Goal: Find specific page/section

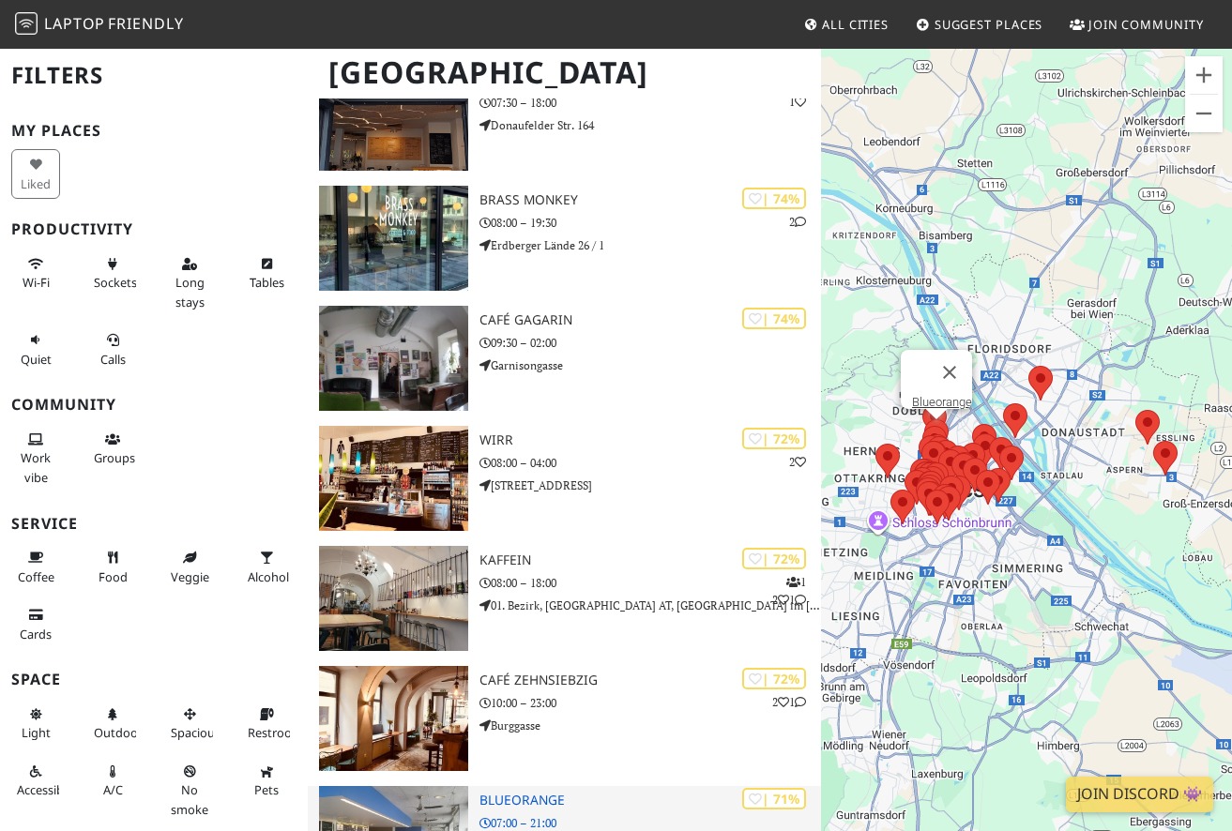
scroll to position [1759, 0]
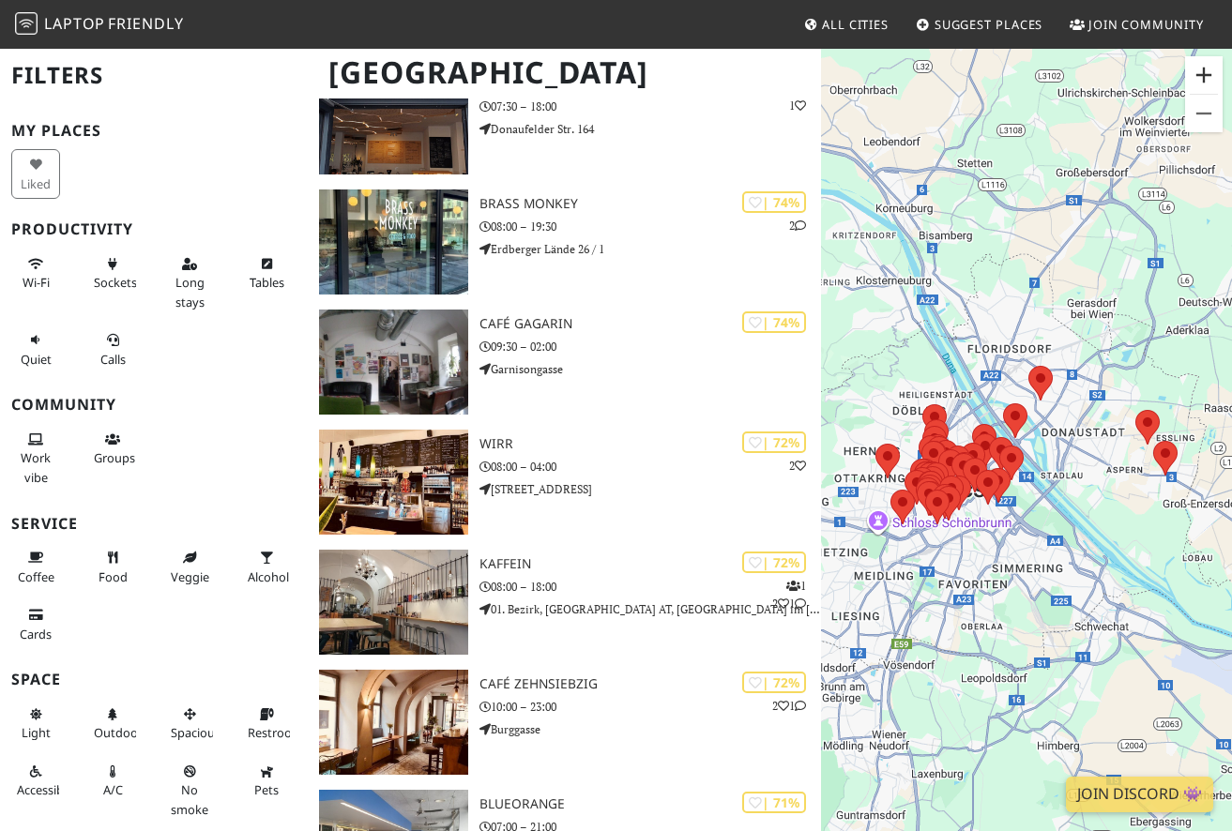
click at [1205, 75] on button "Nagyítás" at bounding box center [1204, 75] width 38 height 38
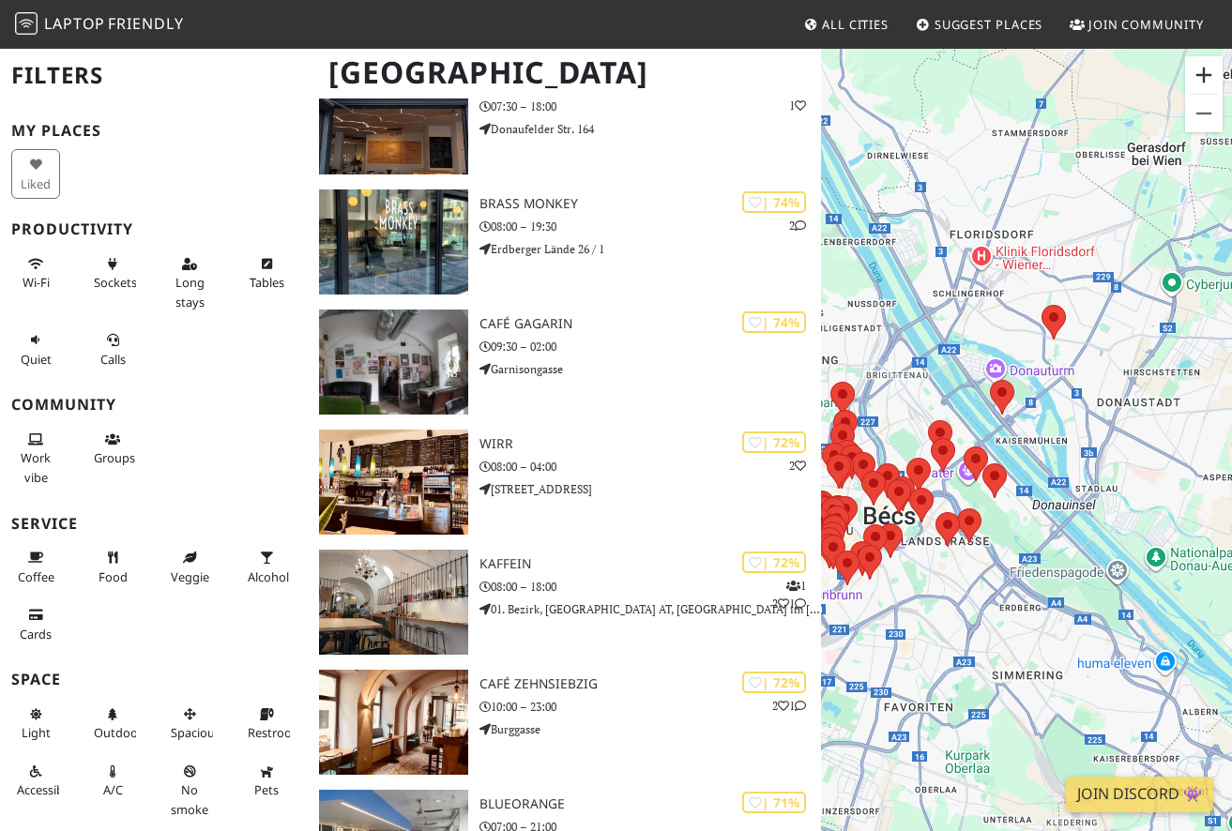
click at [1205, 75] on button "Nagyítás" at bounding box center [1204, 75] width 38 height 38
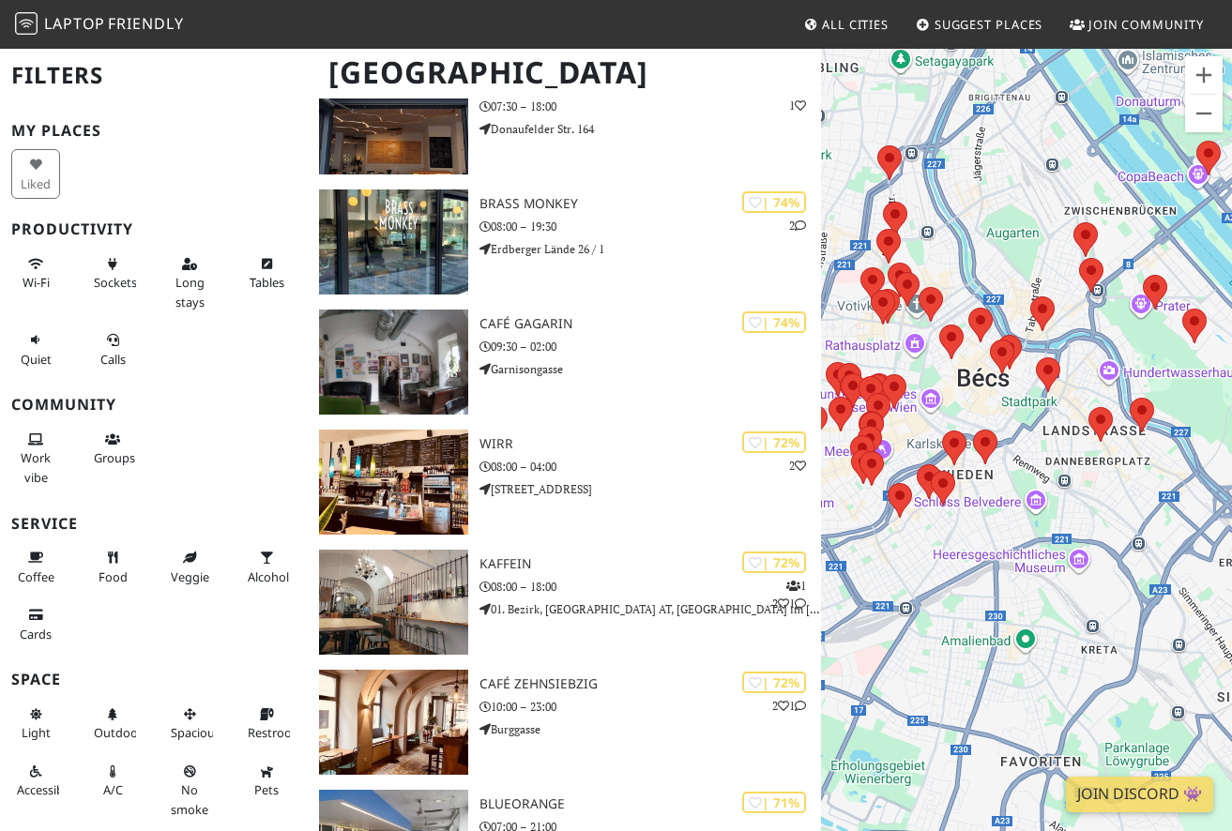
drag, startPoint x: 1000, startPoint y: 599, endPoint x: 1232, endPoint y: 405, distance: 301.7
click at [1207, 73] on button "Nagyítás" at bounding box center [1204, 75] width 38 height 38
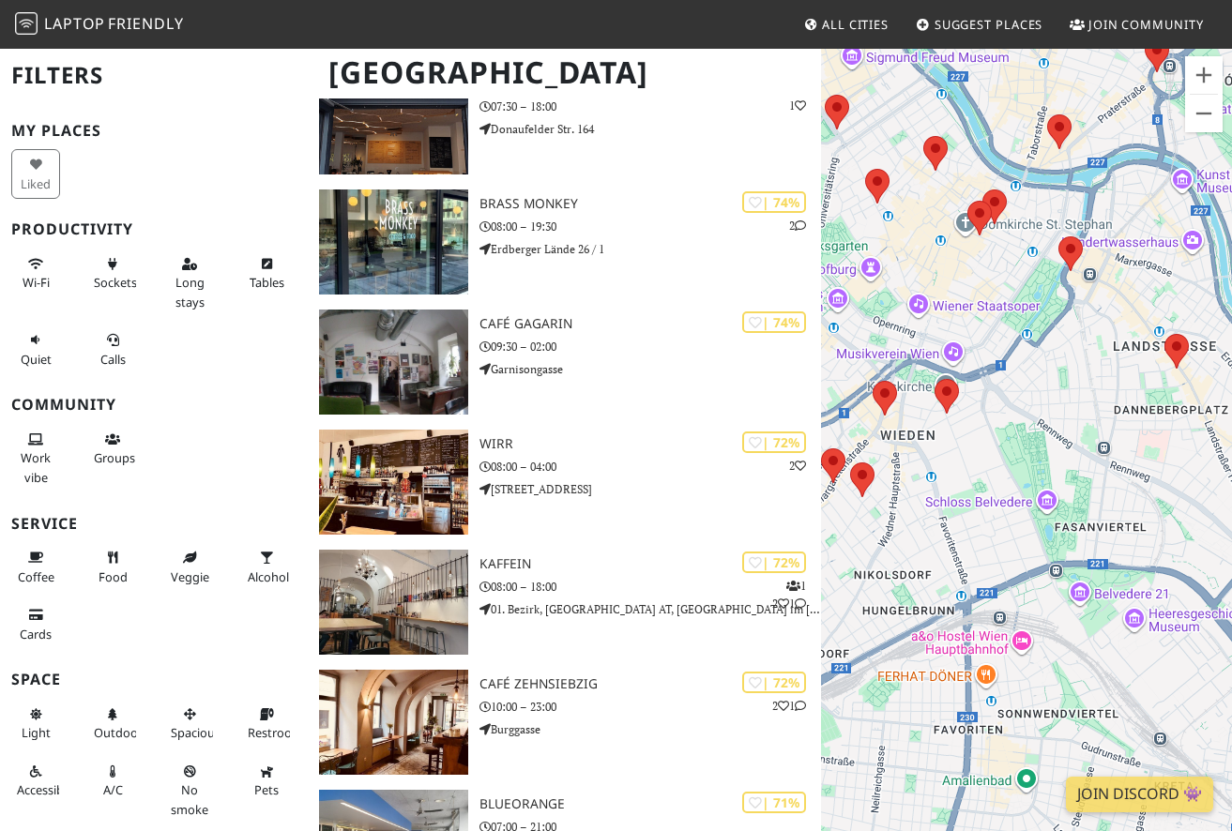
drag, startPoint x: 1015, startPoint y: 229, endPoint x: 1017, endPoint y: 175, distance: 53.5
click at [1017, 175] on div at bounding box center [1026, 462] width 411 height 831
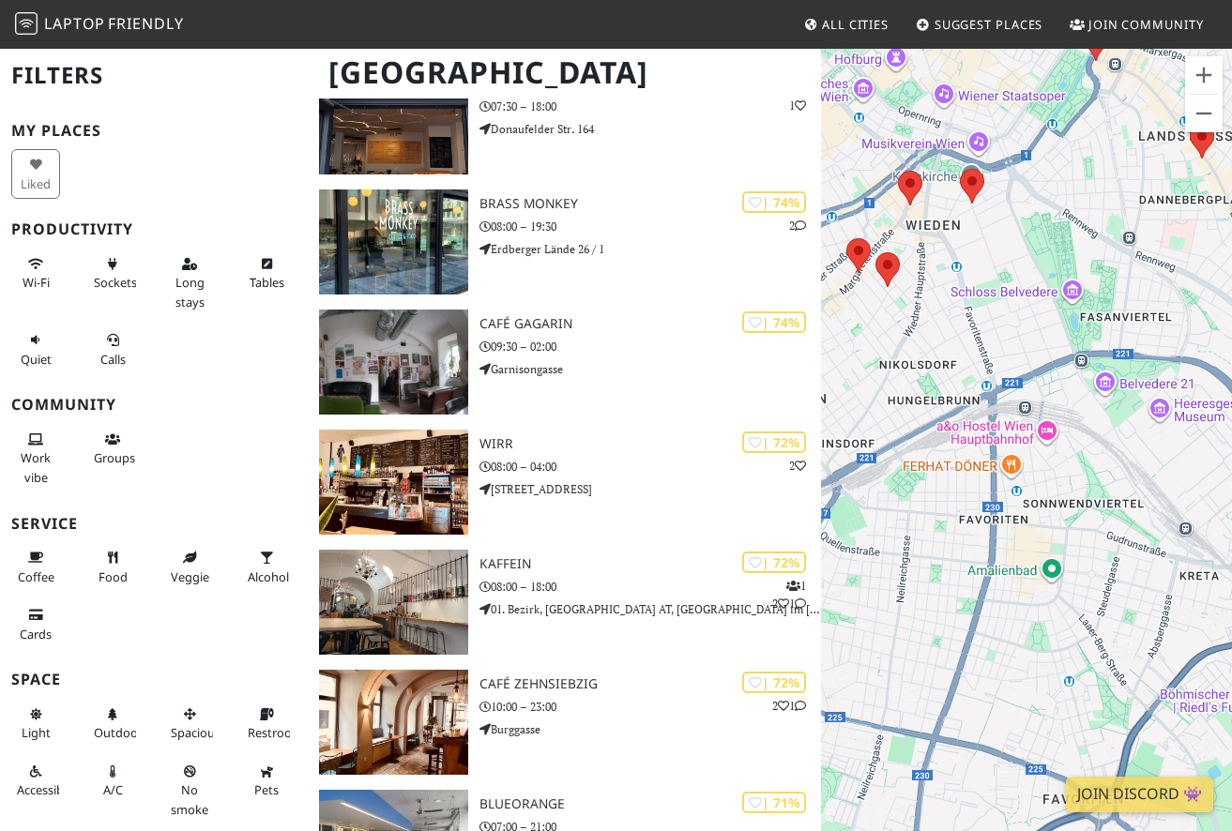
drag, startPoint x: 1022, startPoint y: 532, endPoint x: 1047, endPoint y: 320, distance: 213.5
click at [1047, 320] on div at bounding box center [1026, 462] width 411 height 831
click at [1206, 77] on button "Nagyítás" at bounding box center [1204, 75] width 38 height 38
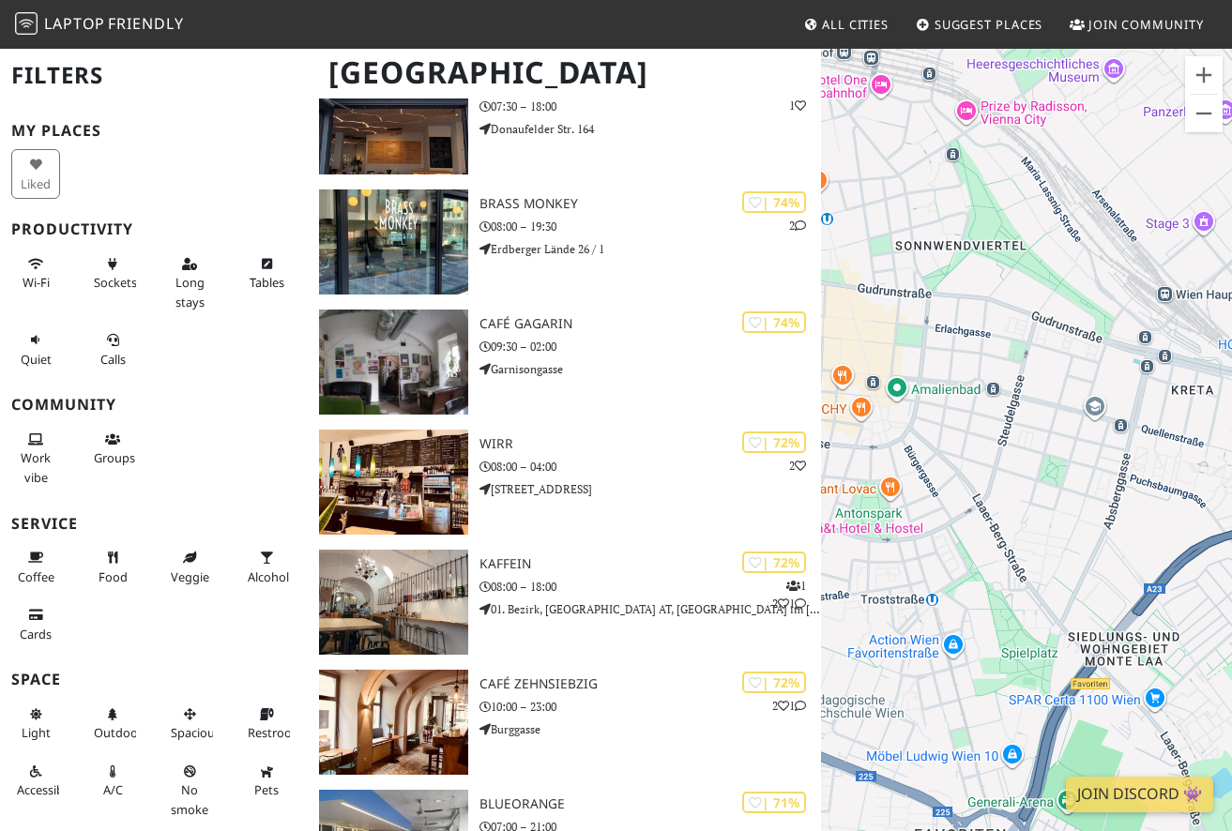
drag, startPoint x: 1055, startPoint y: 465, endPoint x: 877, endPoint y: 163, distance: 350.7
click at [877, 163] on div at bounding box center [1026, 462] width 411 height 831
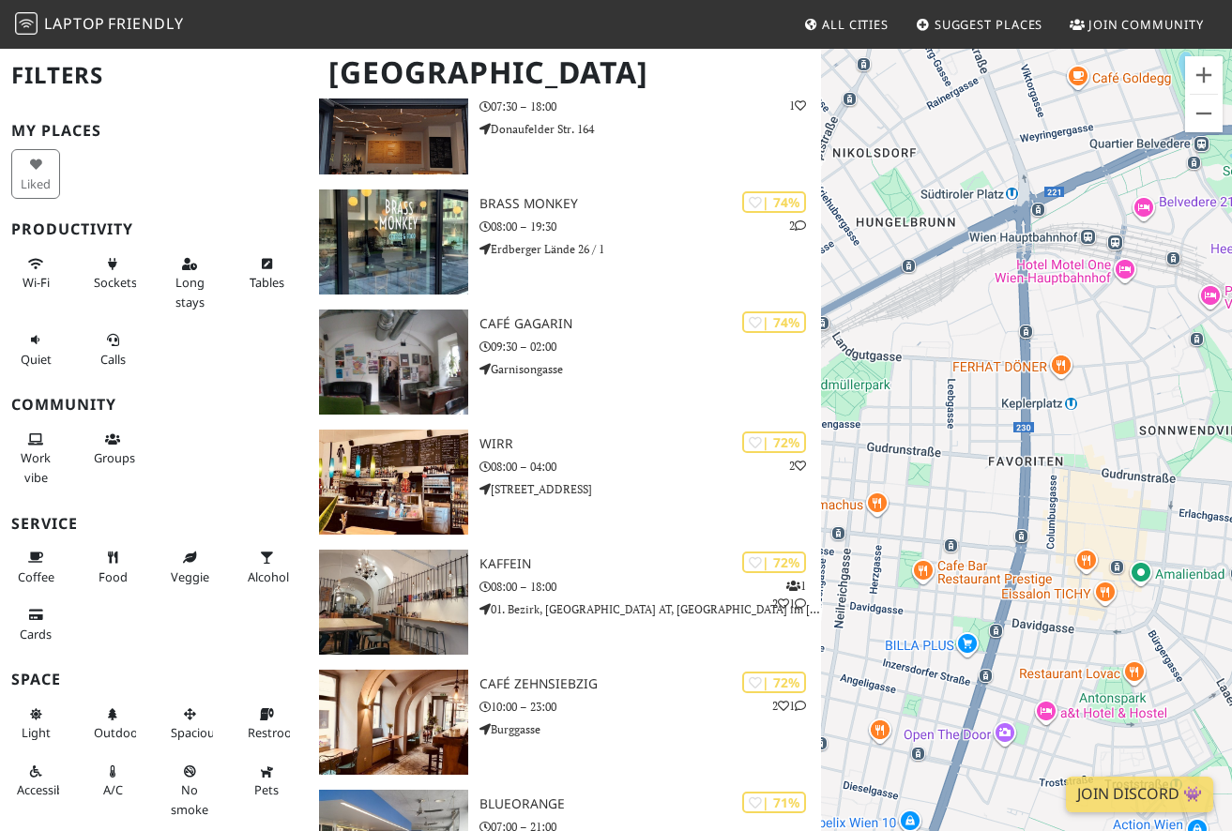
drag, startPoint x: 877, startPoint y: 163, endPoint x: 1124, endPoint y: 348, distance: 308.3
click at [1124, 348] on div at bounding box center [1026, 462] width 411 height 831
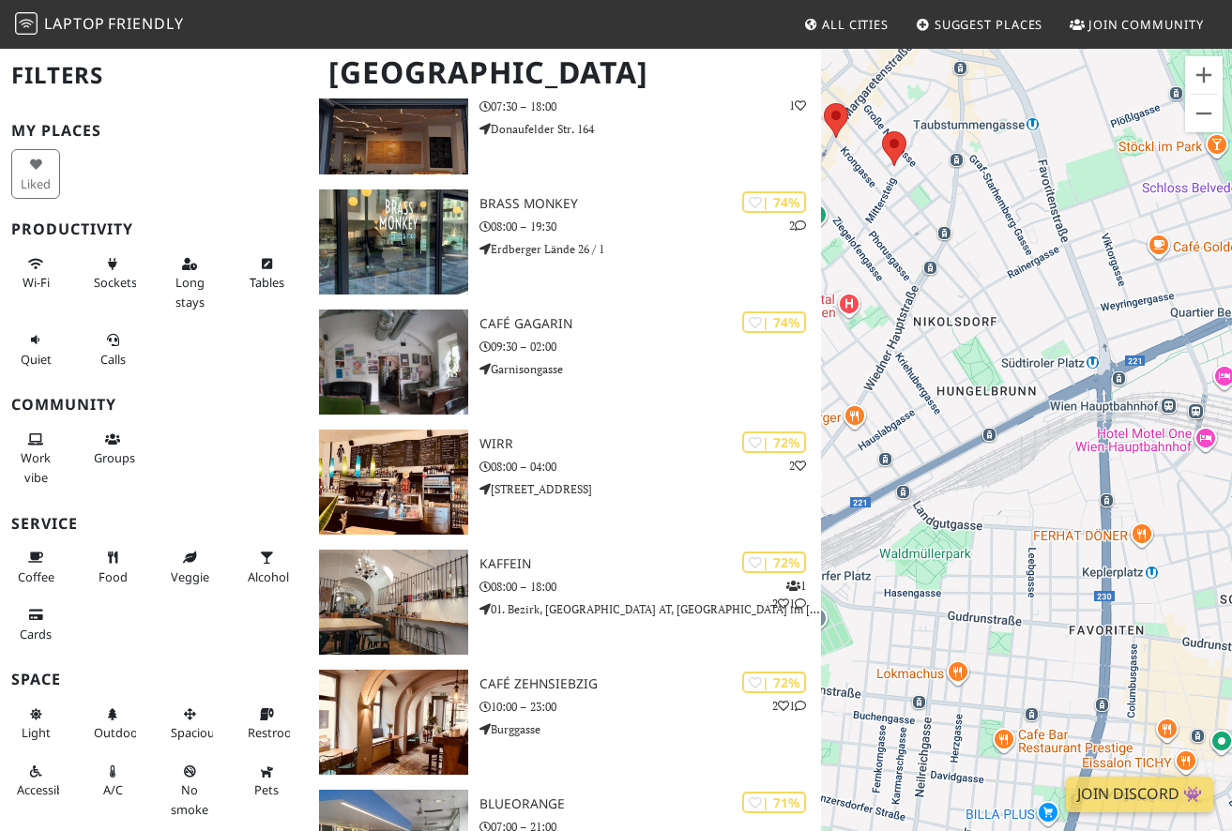
drag, startPoint x: 912, startPoint y: 238, endPoint x: 912, endPoint y: 447, distance: 208.3
click at [912, 447] on div at bounding box center [1026, 462] width 411 height 831
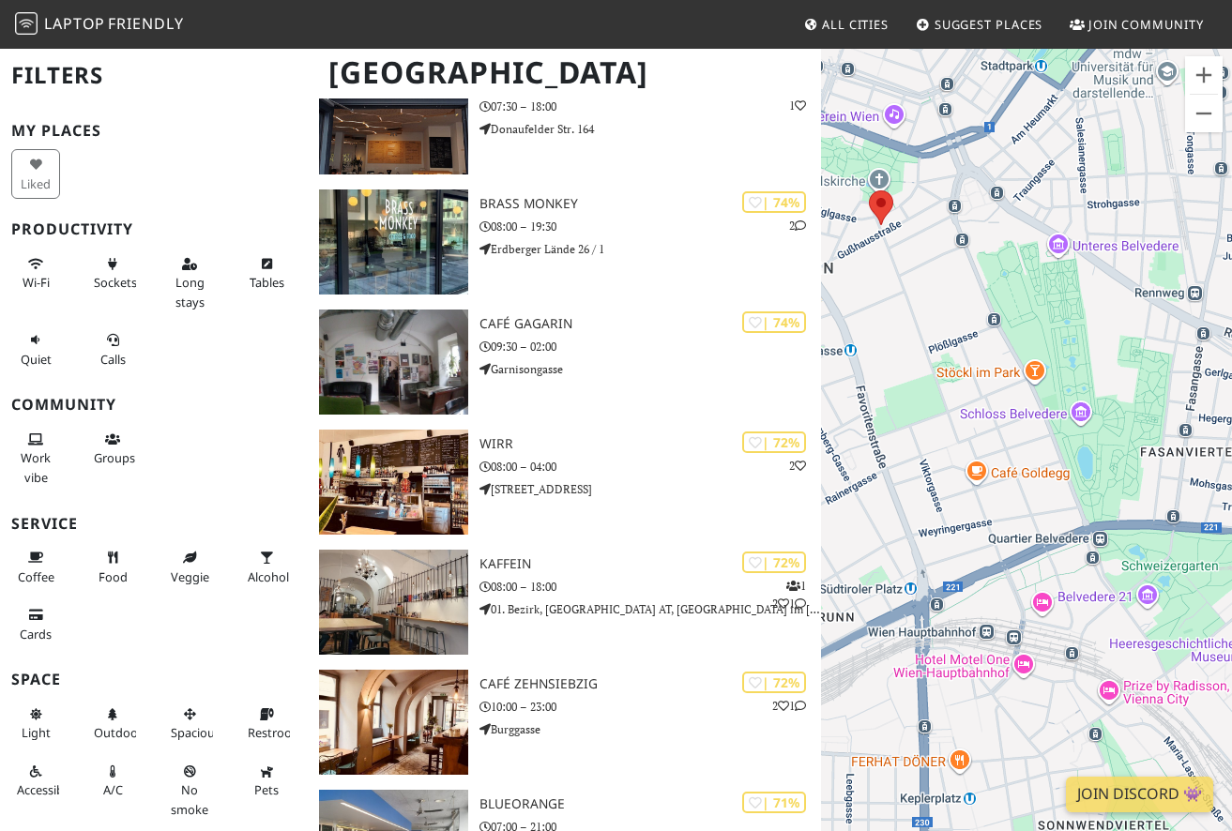
drag, startPoint x: 1104, startPoint y: 258, endPoint x: 1007, endPoint y: 447, distance: 213.1
click at [1007, 447] on div at bounding box center [1026, 462] width 411 height 831
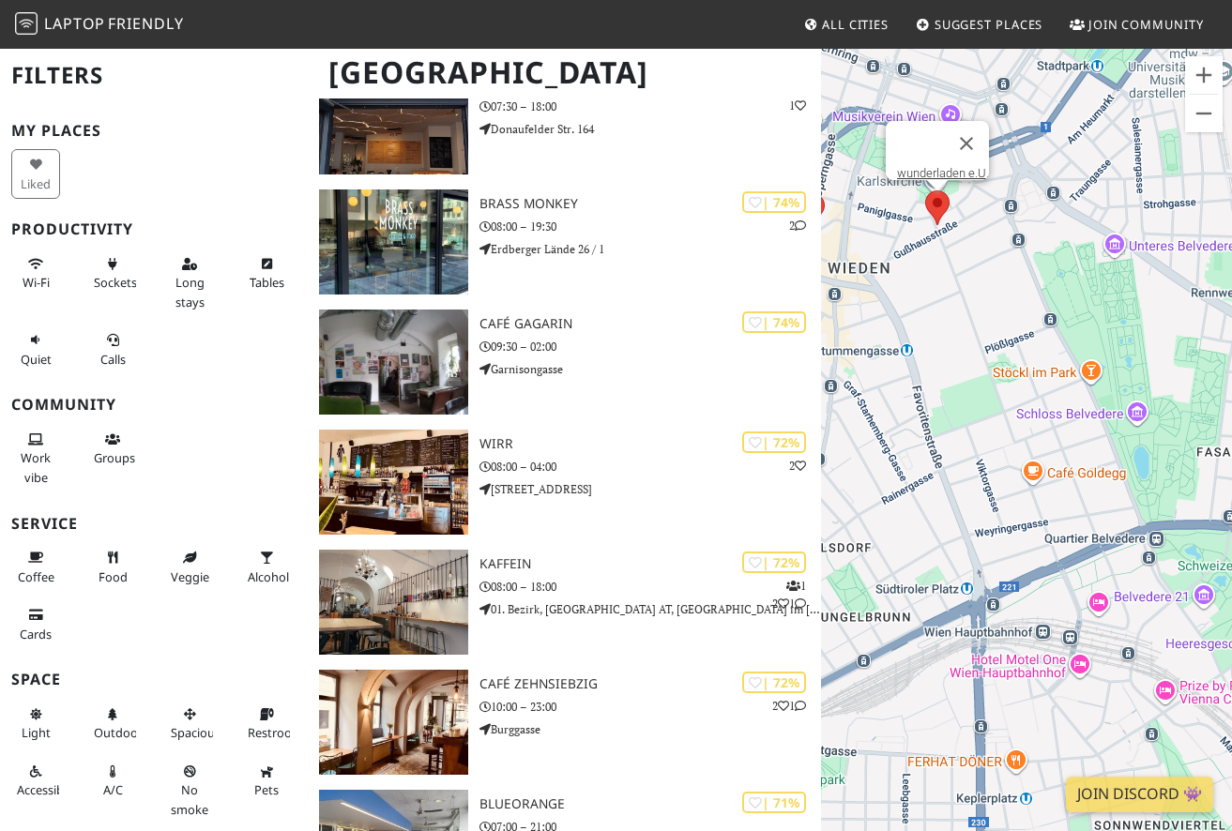
click at [925, 190] on area at bounding box center [925, 190] width 0 height 0
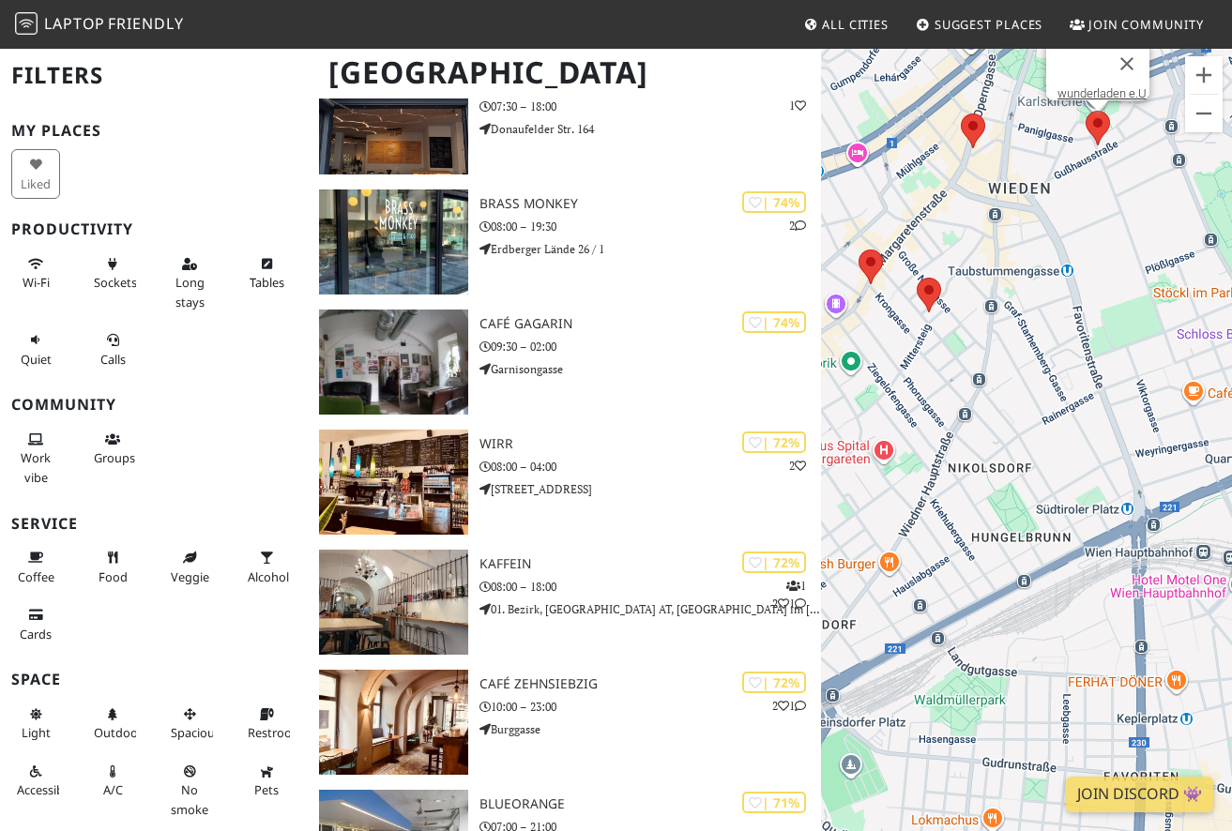
drag, startPoint x: 1006, startPoint y: 357, endPoint x: 1167, endPoint y: 275, distance: 181.2
click at [1167, 275] on div "wunderladen e.U." at bounding box center [1026, 462] width 411 height 831
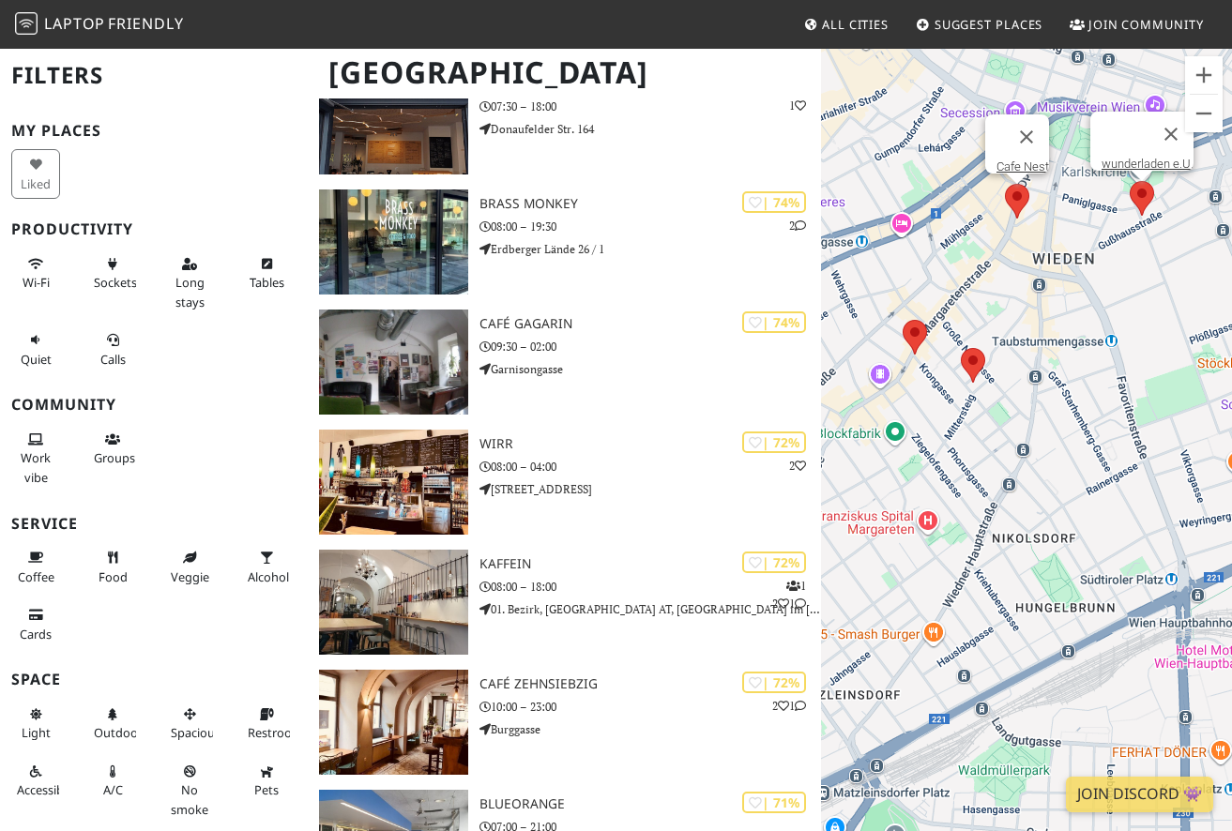
click at [1005, 184] on area at bounding box center [1005, 184] width 0 height 0
click at [1018, 159] on link "Cafe Nest" at bounding box center [1022, 166] width 53 height 14
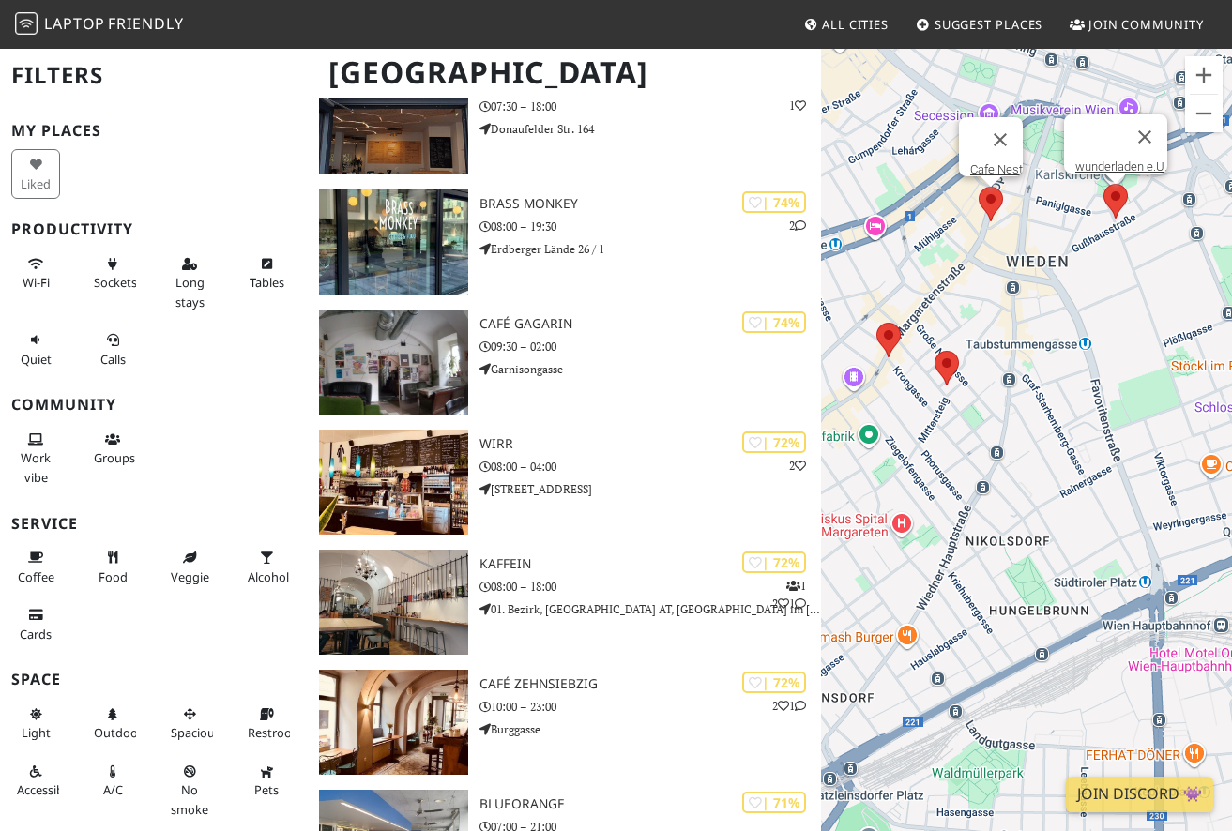
click at [1103, 184] on area at bounding box center [1103, 184] width 0 height 0
click at [1113, 159] on link "wunderladen e.U." at bounding box center [1121, 166] width 92 height 14
click at [943, 325] on div "wunderladen e.U." at bounding box center [1026, 462] width 411 height 831
click at [934, 351] on area at bounding box center [934, 351] width 0 height 0
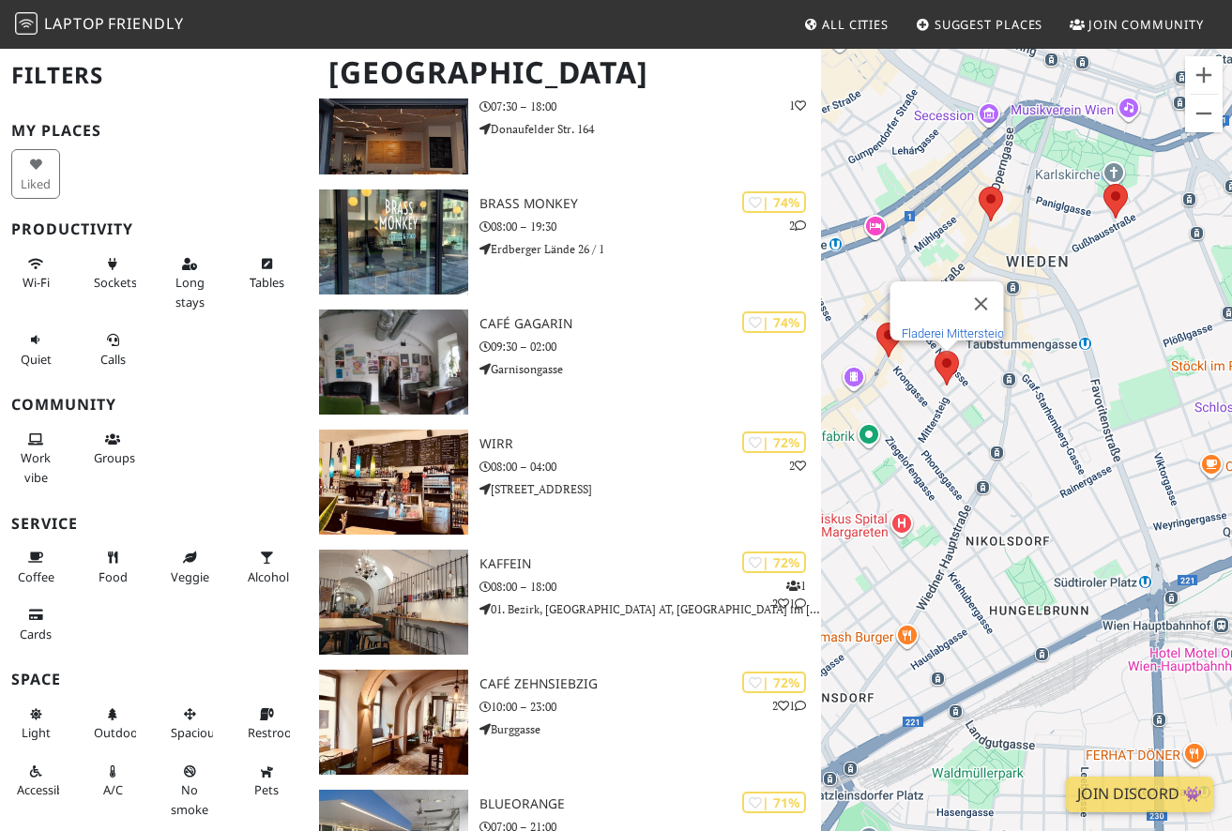
click at [960, 326] on link "Fladerei Mittersteig" at bounding box center [953, 333] width 102 height 14
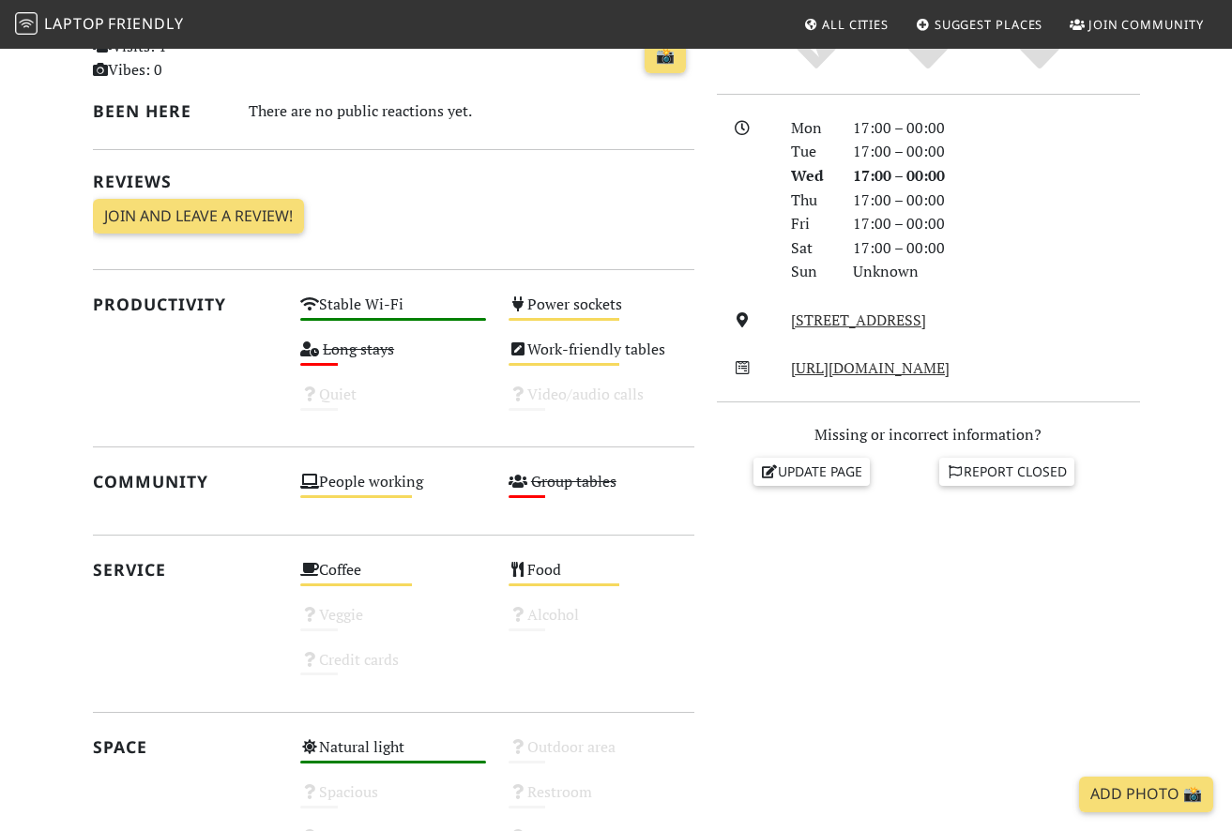
scroll to position [460, 0]
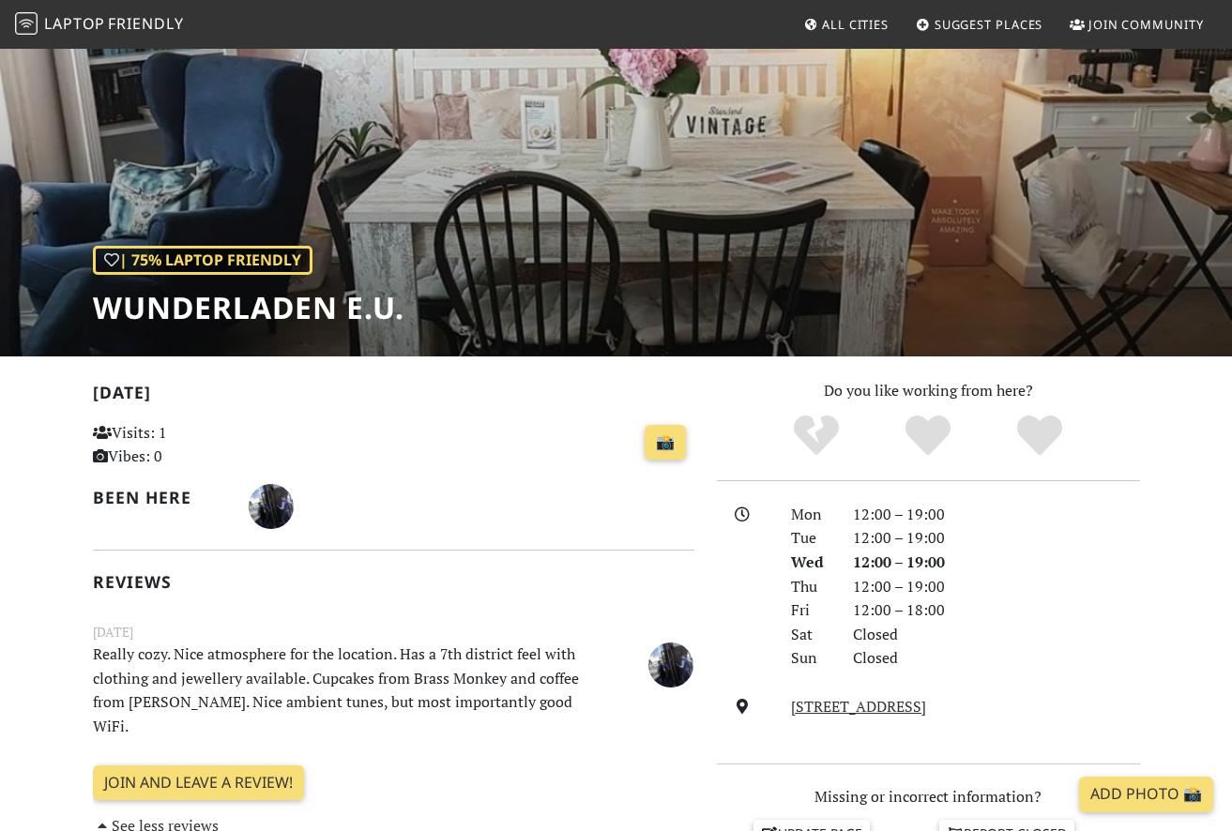
scroll to position [70, 0]
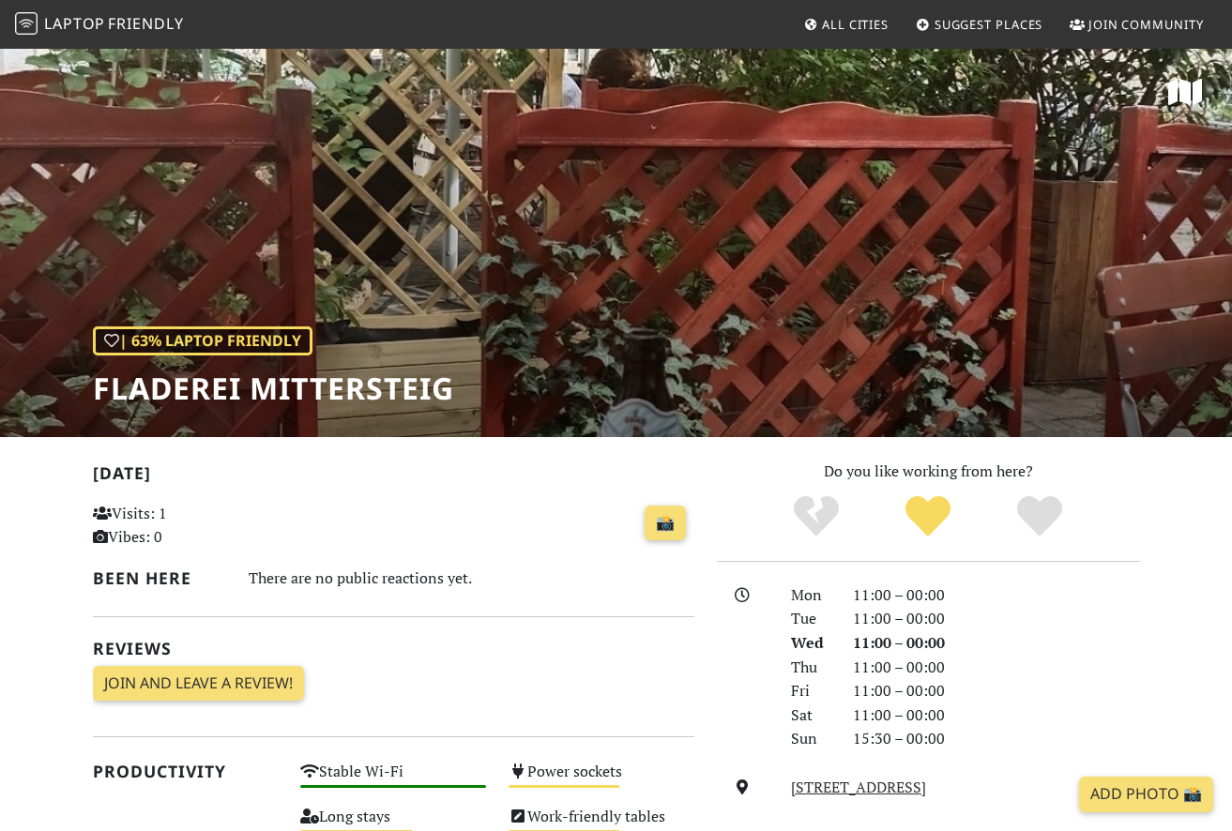
click at [735, 216] on div "| 63% Laptop Friendly Fladerei Mittersteig" at bounding box center [616, 242] width 1232 height 390
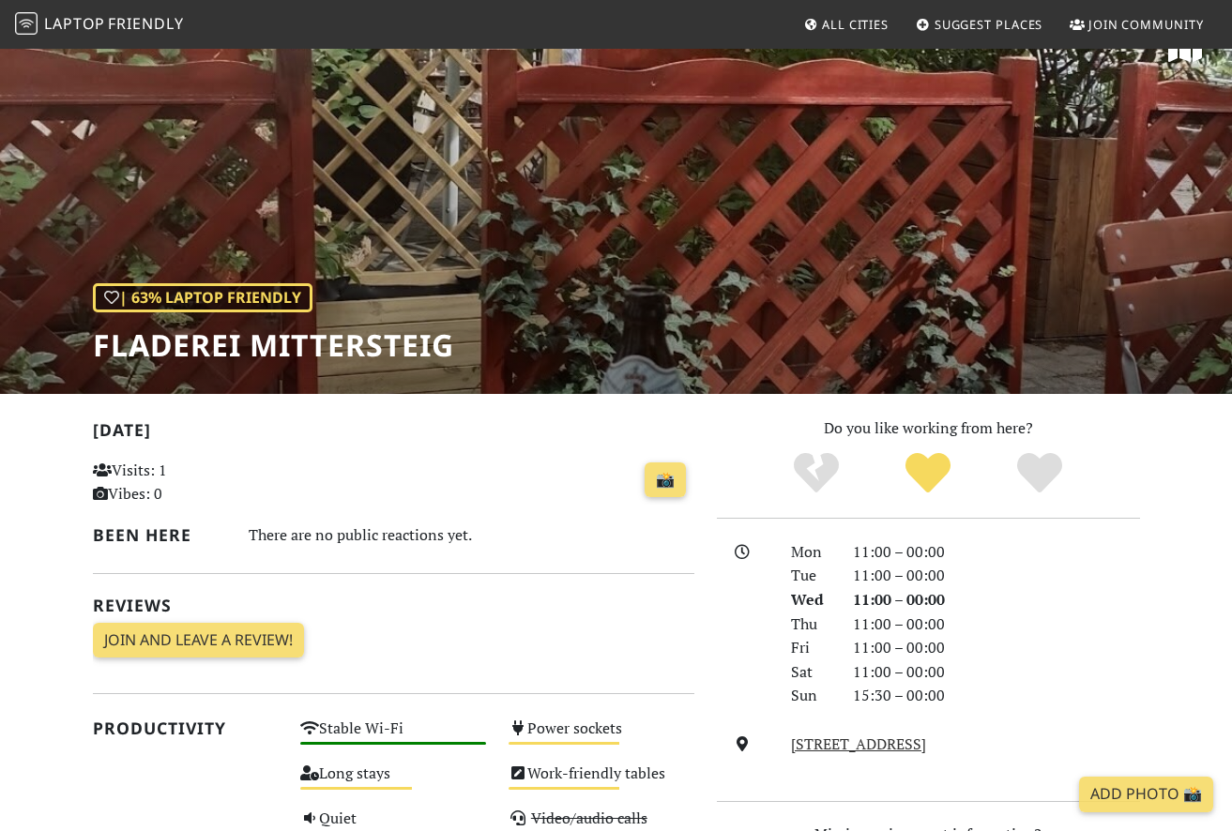
scroll to position [41, 0]
